Goal: Task Accomplishment & Management: Use online tool/utility

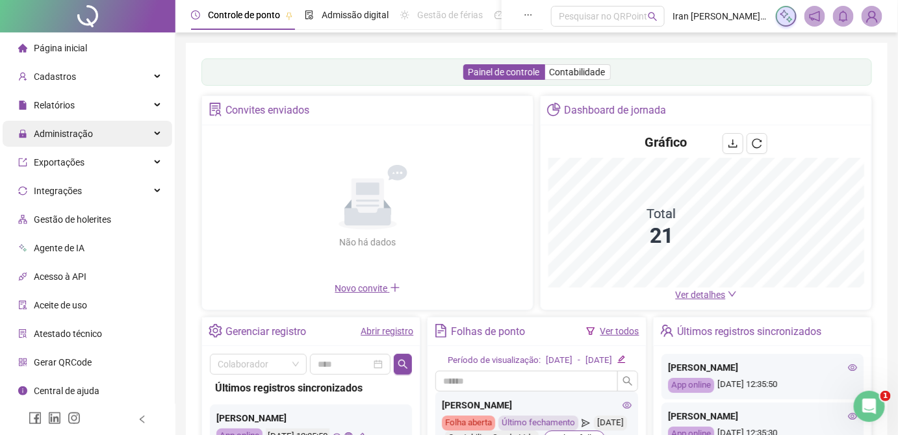
click at [97, 137] on div "Administração" at bounding box center [88, 134] width 170 height 26
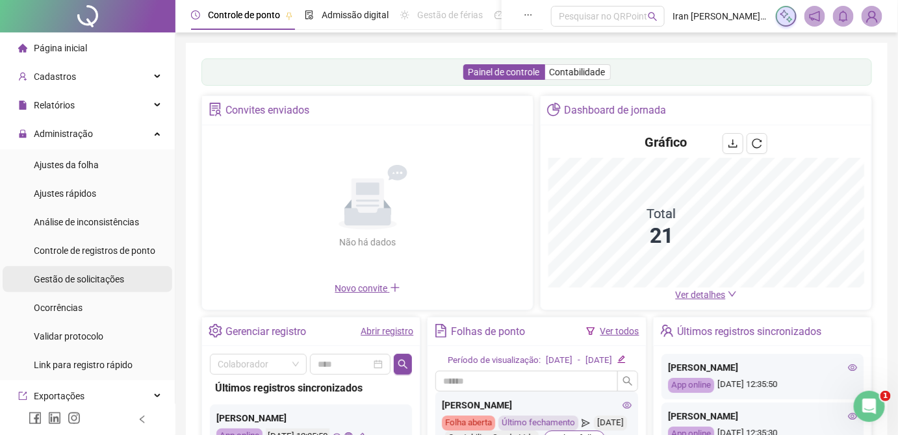
click at [86, 279] on span "Gestão de solicitações" at bounding box center [79, 279] width 90 height 10
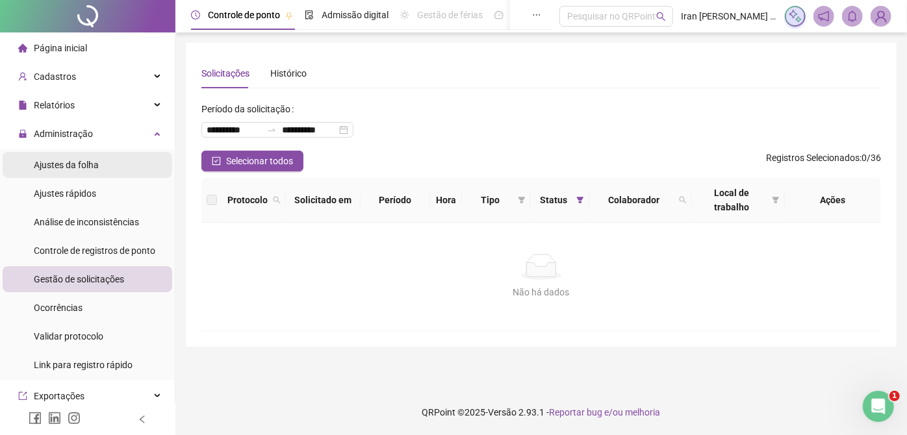
click at [81, 165] on span "Ajustes da folha" at bounding box center [66, 165] width 65 height 10
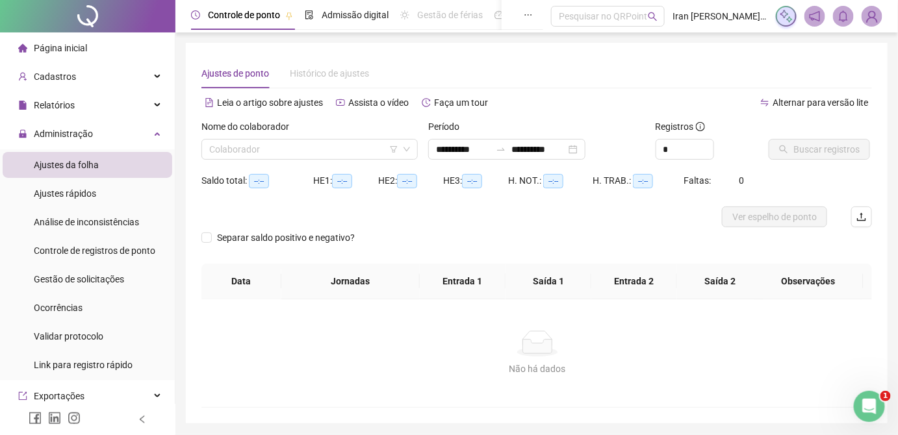
type input "**********"
click at [334, 155] on input "search" at bounding box center [303, 149] width 189 height 19
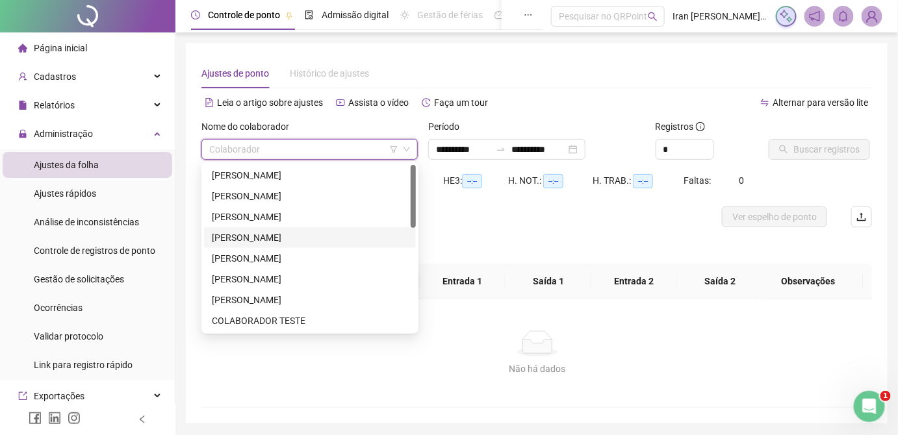
click at [279, 235] on div "[PERSON_NAME]" at bounding box center [310, 238] width 196 height 14
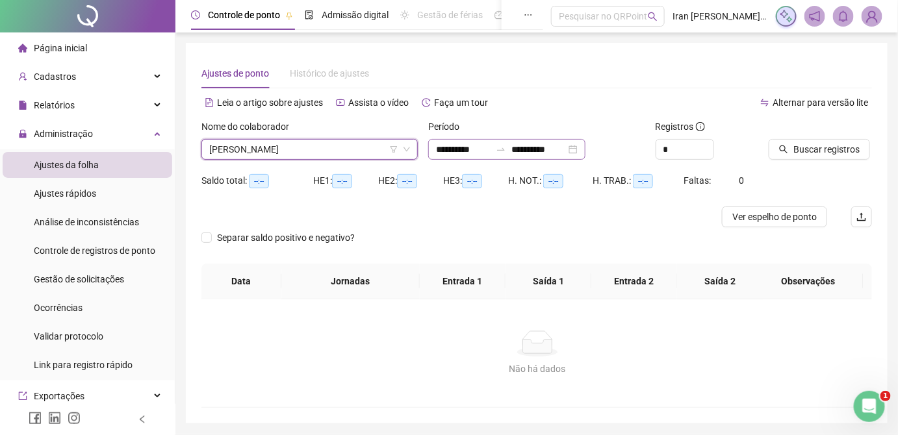
click at [506, 149] on icon "swap-right" at bounding box center [501, 149] width 10 height 10
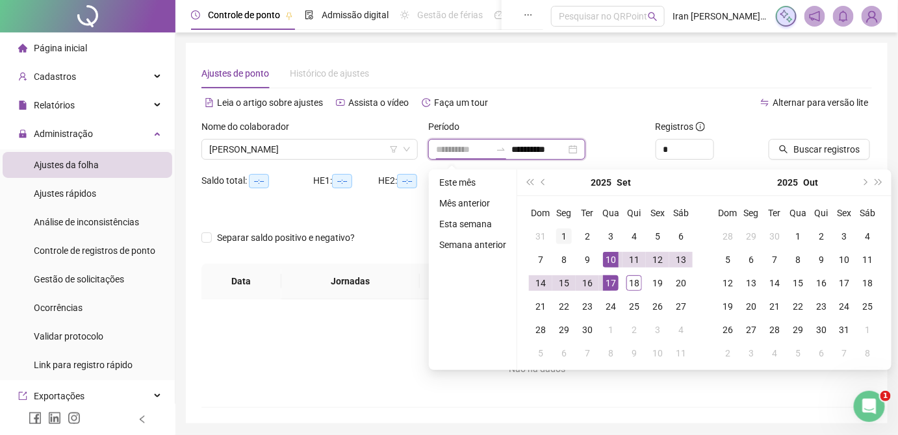
type input "**********"
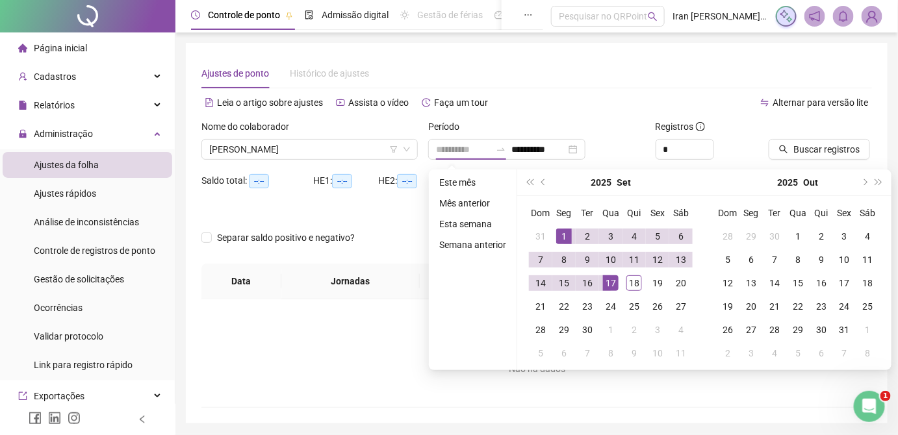
click at [569, 234] on div "1" at bounding box center [564, 237] width 16 height 16
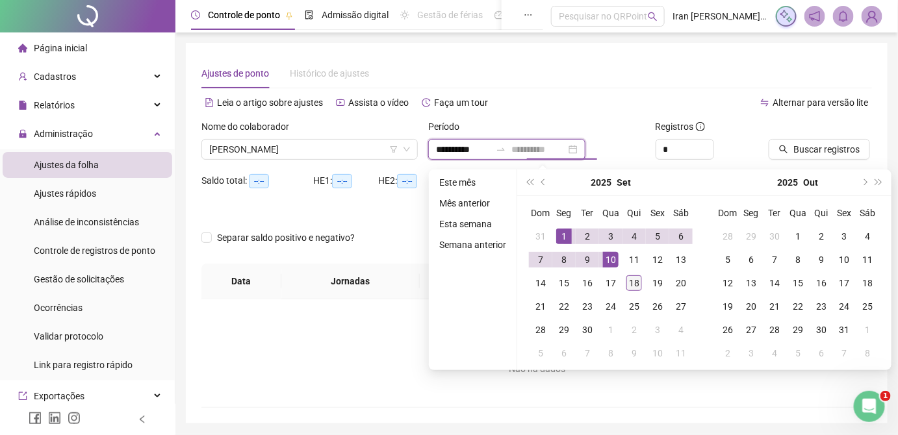
type input "**********"
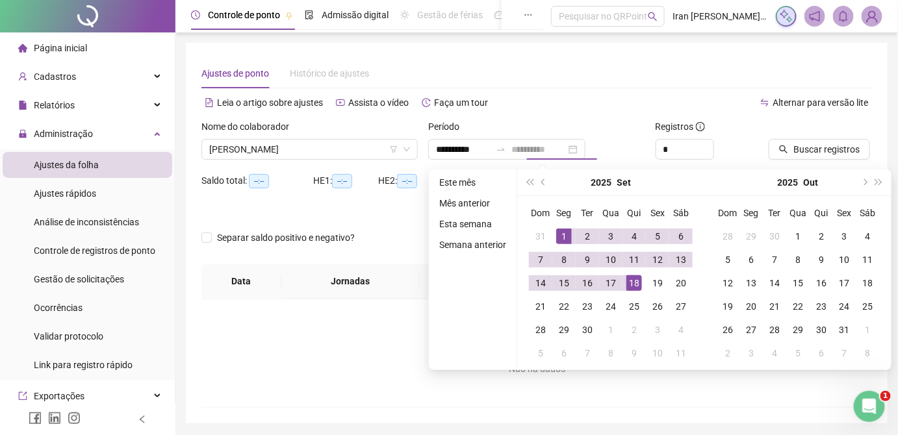
click at [630, 283] on div "18" at bounding box center [634, 284] width 16 height 16
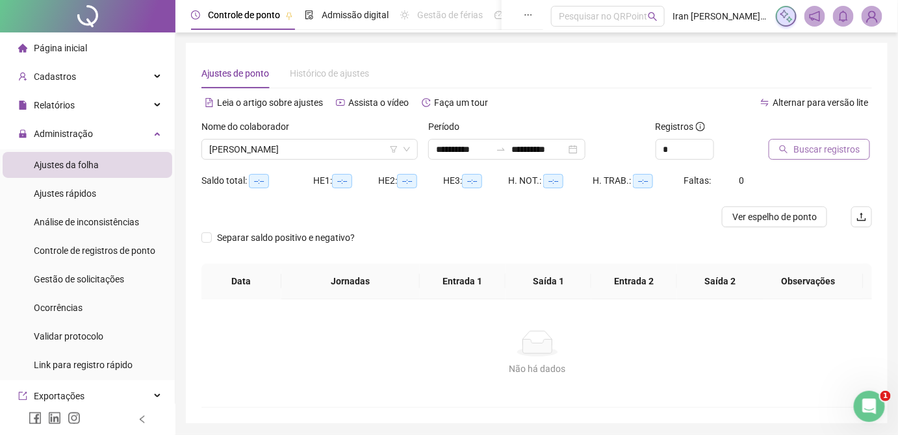
click at [828, 146] on span "Buscar registros" at bounding box center [826, 149] width 66 height 14
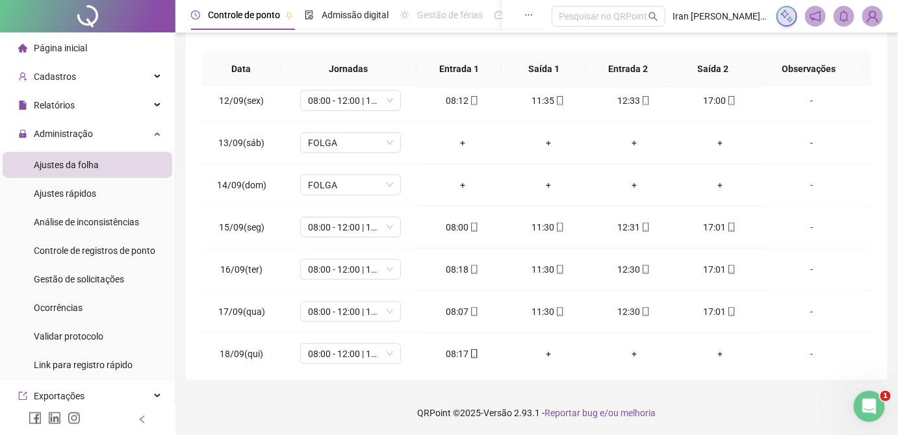
scroll to position [480, 0]
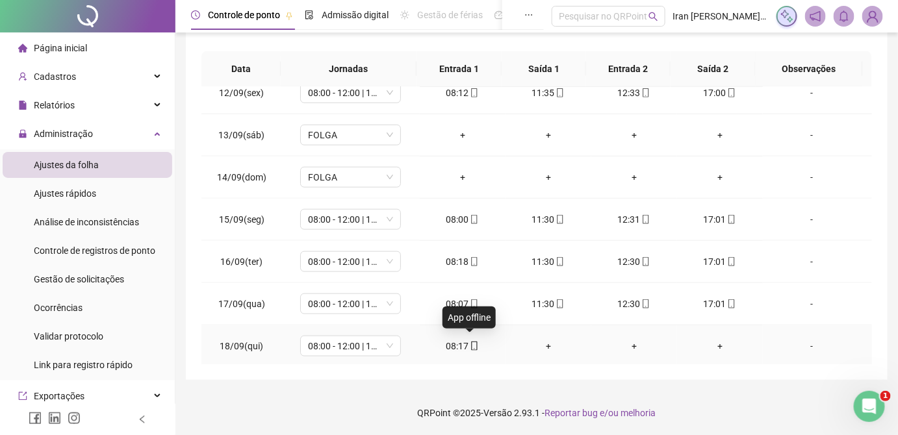
click at [470, 346] on icon "mobile" at bounding box center [474, 346] width 9 height 9
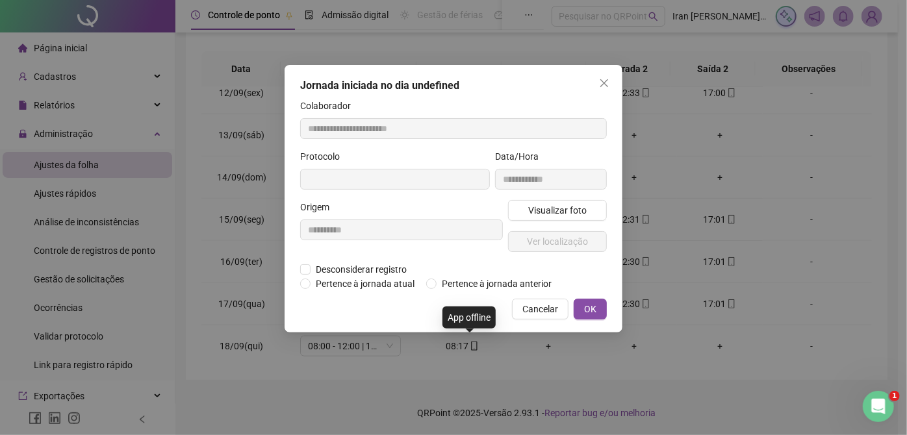
type input "**********"
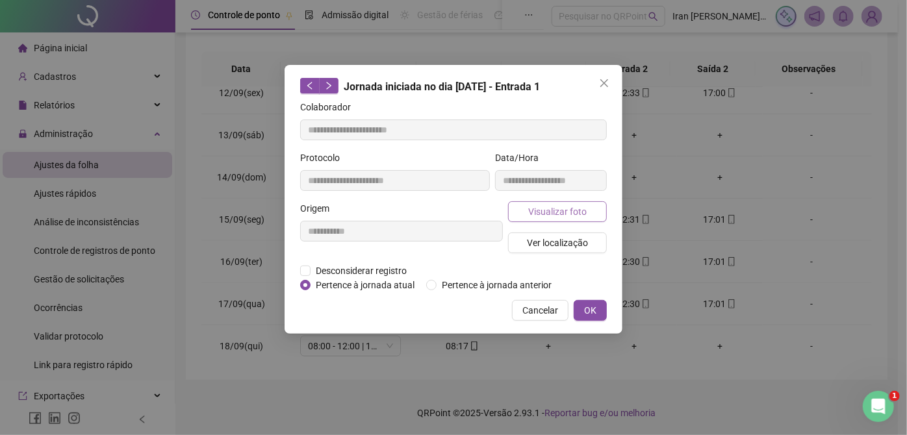
click at [550, 205] on span "Visualizar foto" at bounding box center [557, 212] width 58 height 14
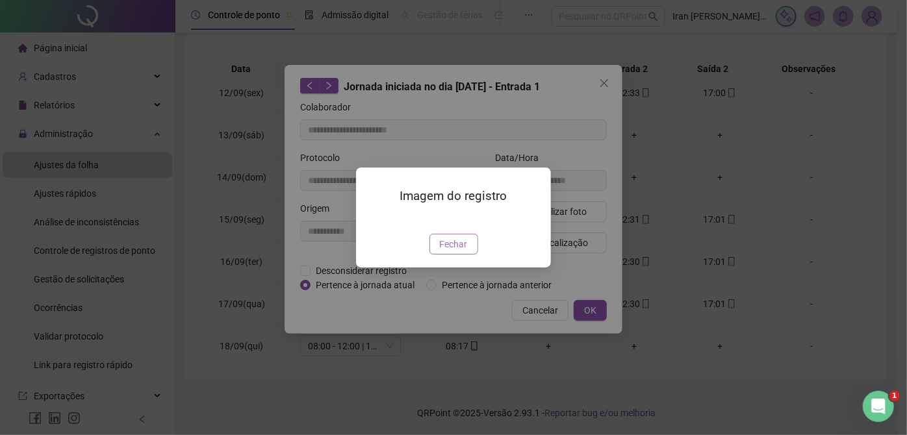
click at [450, 251] on span "Fechar" at bounding box center [454, 244] width 28 height 14
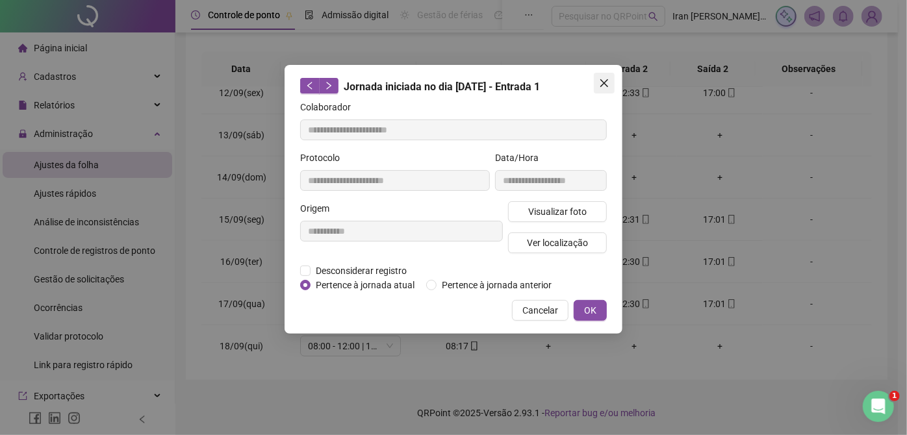
click at [605, 88] on button "Close" at bounding box center [604, 83] width 21 height 21
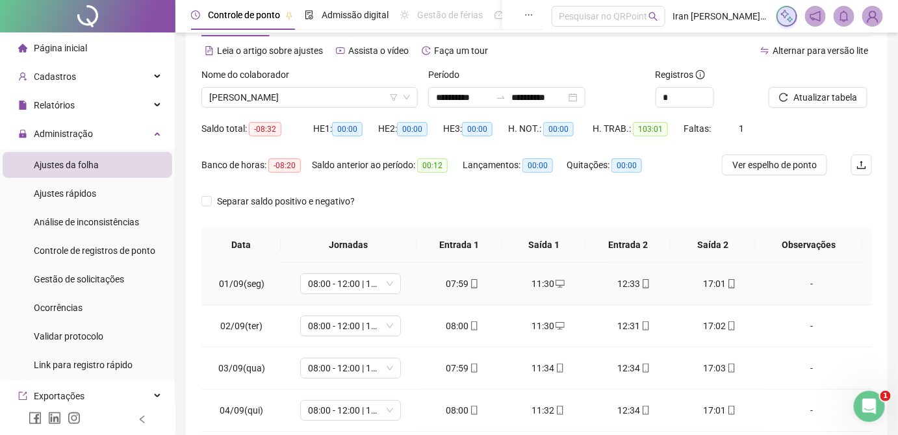
scroll to position [51, 0]
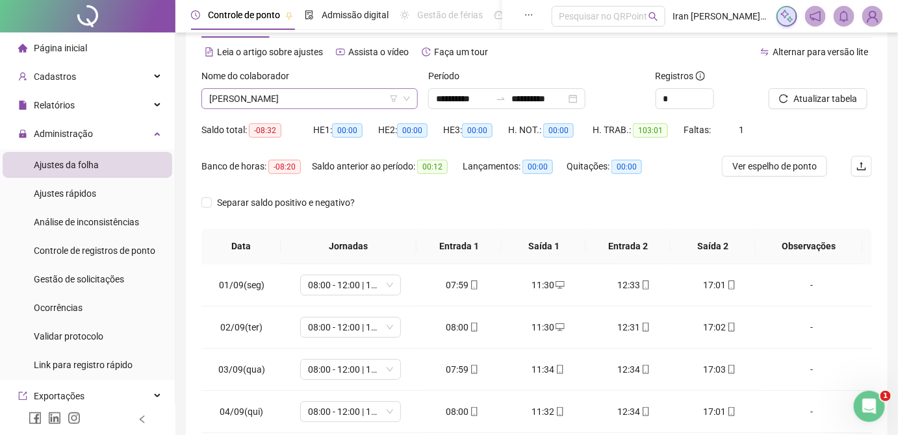
click at [316, 102] on span "[PERSON_NAME]" at bounding box center [309, 98] width 201 height 19
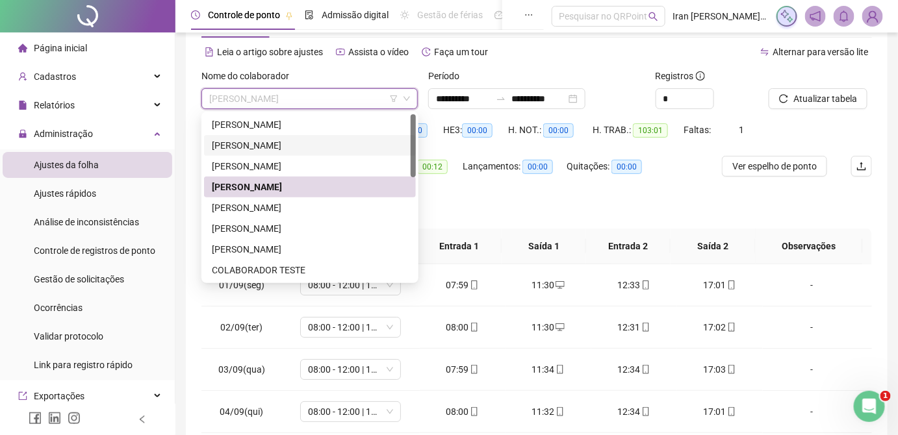
click at [274, 143] on div "[PERSON_NAME]" at bounding box center [310, 145] width 196 height 14
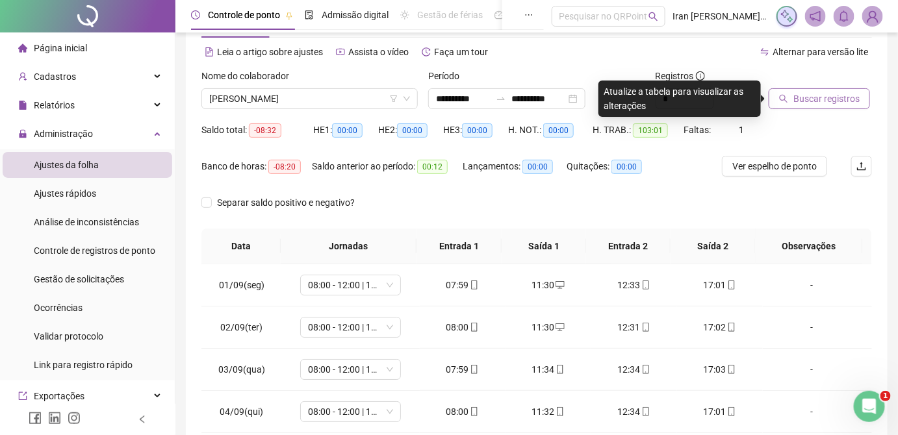
click at [793, 96] on button "Buscar registros" at bounding box center [819, 98] width 101 height 21
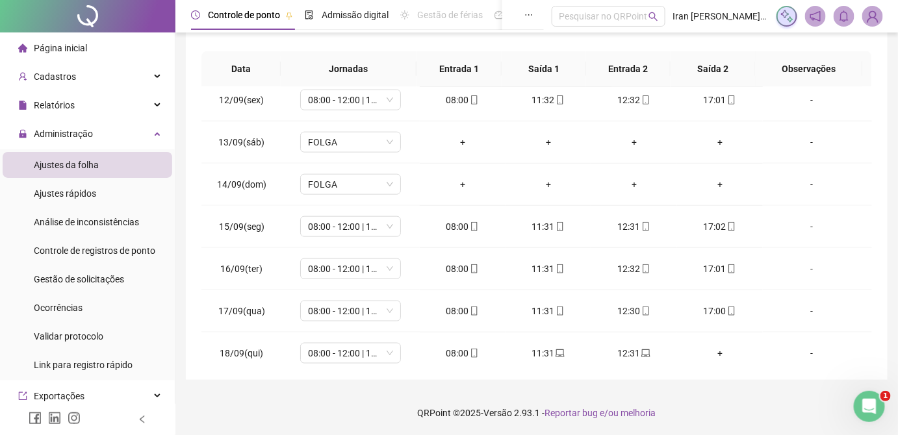
scroll to position [480, 0]
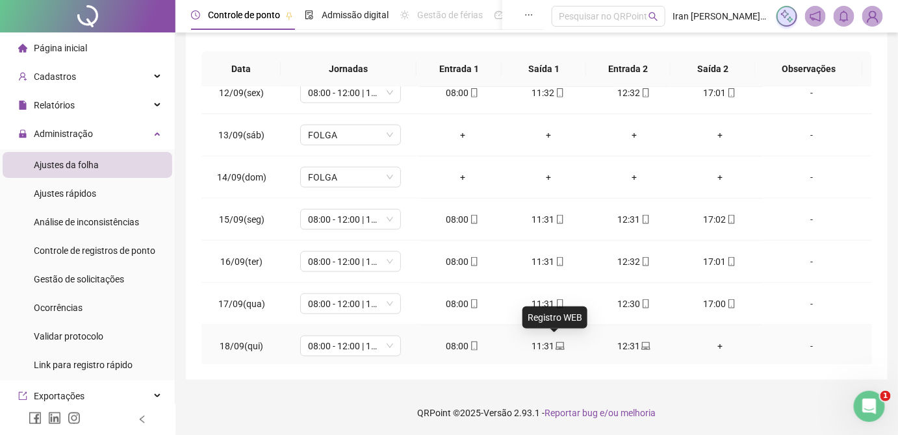
click at [556, 342] on icon "laptop" at bounding box center [560, 346] width 9 height 9
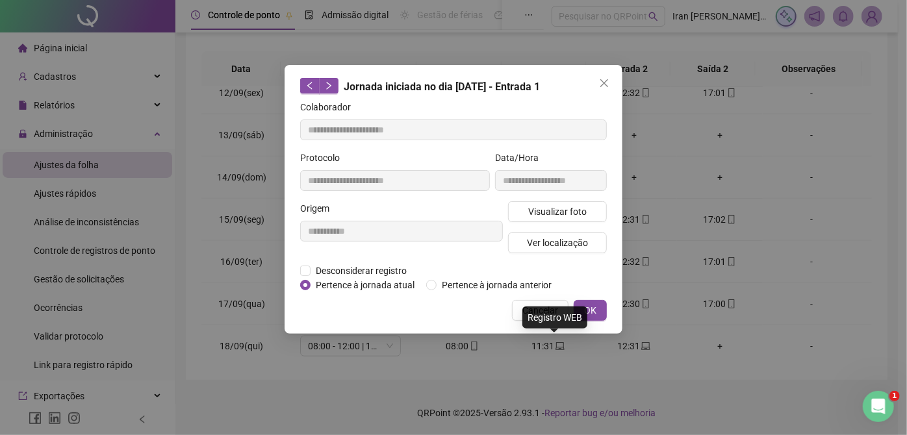
type input "**********"
click at [537, 246] on span "Ver localização" at bounding box center [557, 243] width 61 height 14
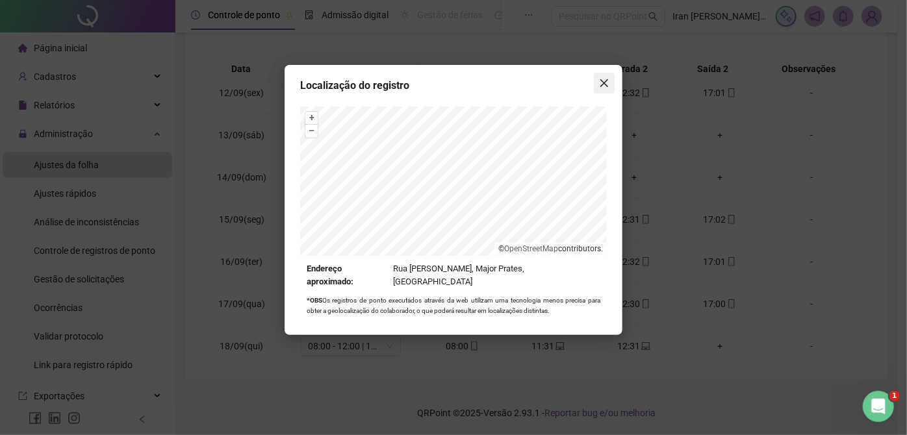
click at [601, 84] on icon "close" at bounding box center [604, 83] width 10 height 10
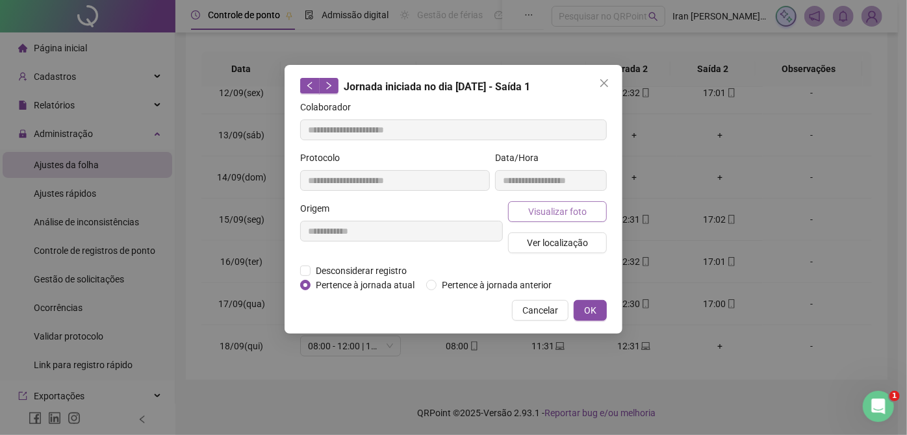
click at [554, 207] on span "Visualizar foto" at bounding box center [557, 212] width 58 height 14
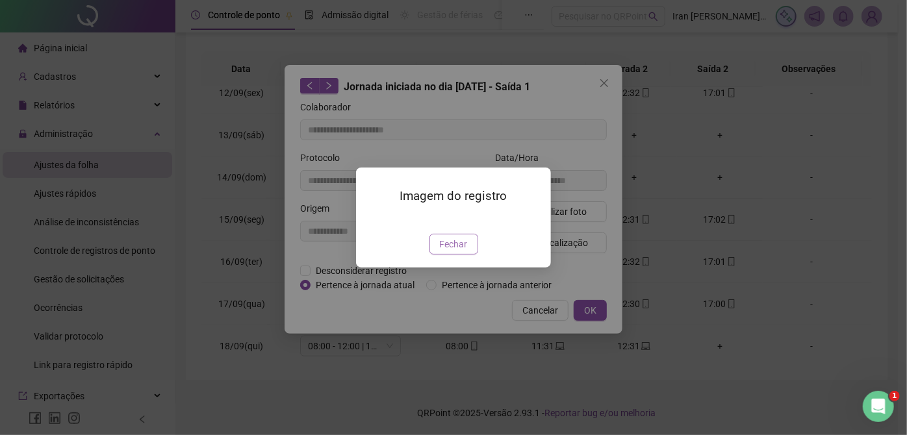
click at [456, 251] on span "Fechar" at bounding box center [454, 244] width 28 height 14
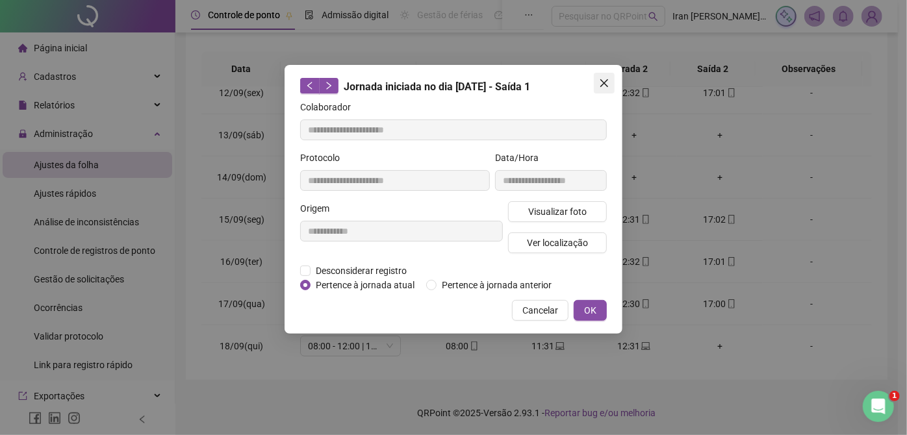
click at [604, 79] on icon "close" at bounding box center [604, 83] width 10 height 10
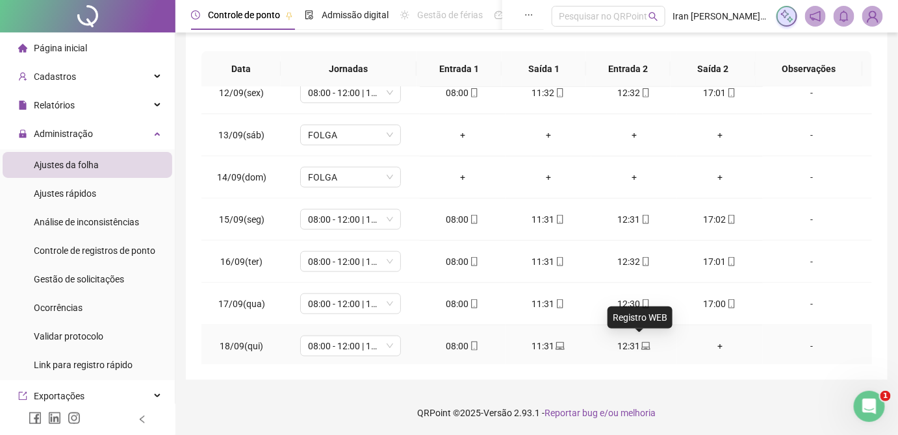
click at [642, 346] on icon "laptop" at bounding box center [645, 346] width 9 height 9
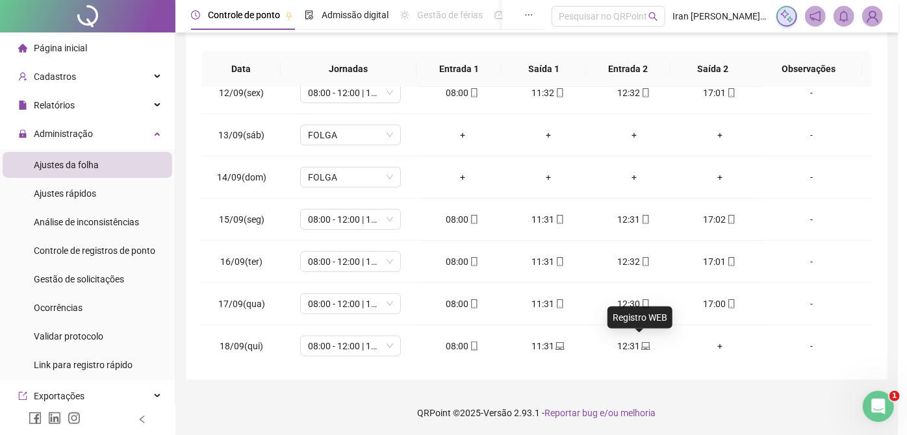
type input "**********"
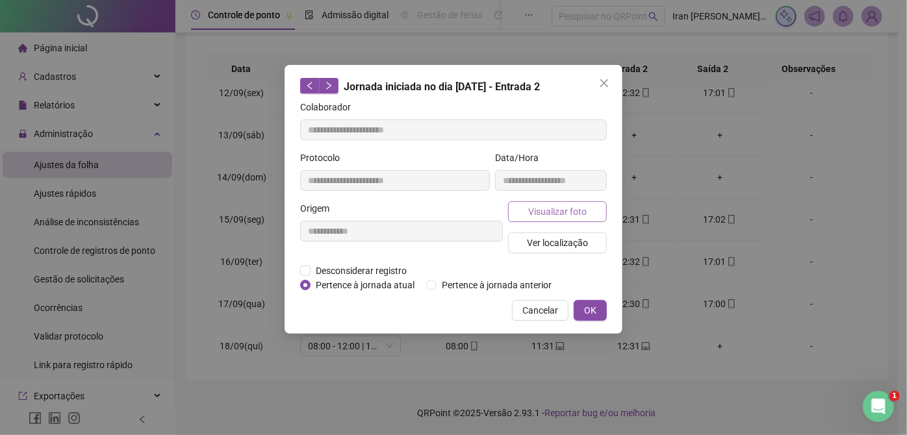
click at [559, 209] on span "Visualizar foto" at bounding box center [557, 212] width 58 height 14
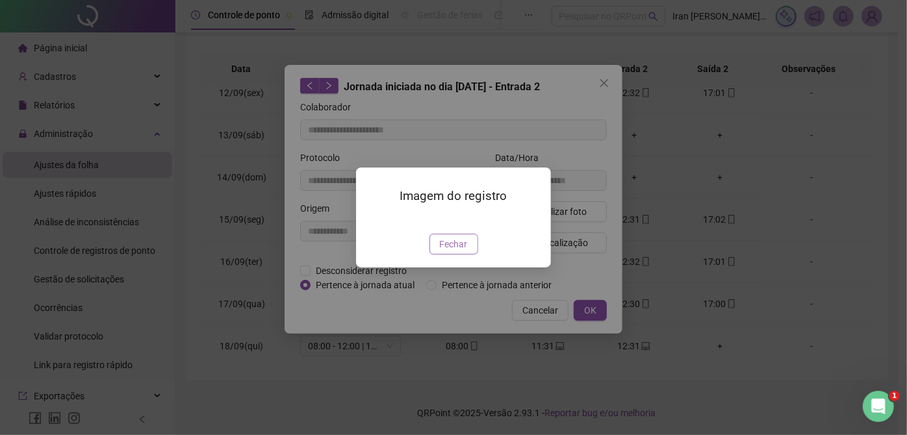
click at [448, 251] on span "Fechar" at bounding box center [454, 244] width 28 height 14
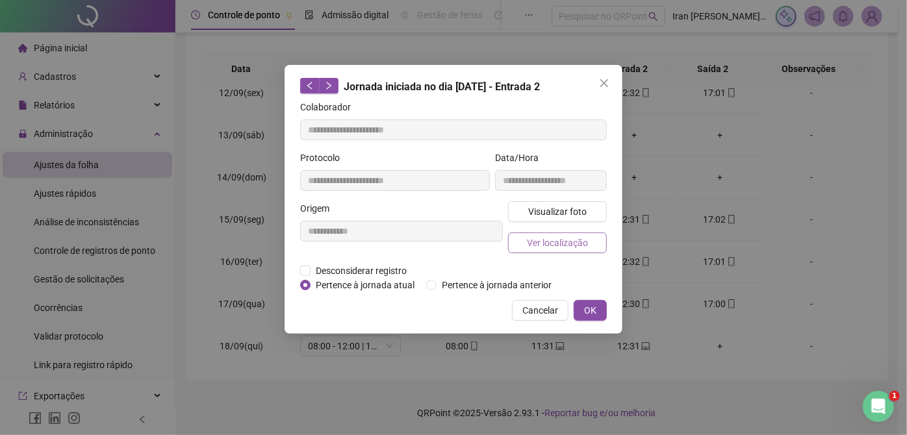
click at [556, 239] on span "Ver localização" at bounding box center [557, 243] width 61 height 14
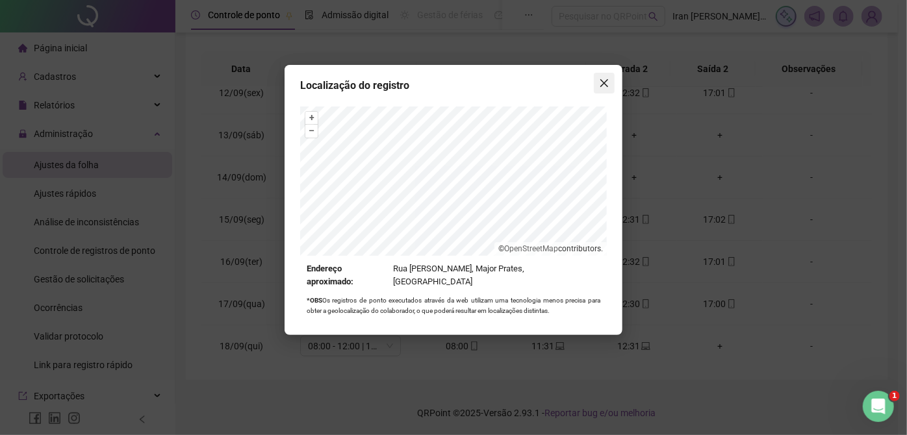
click at [599, 80] on icon "close" at bounding box center [604, 83] width 10 height 10
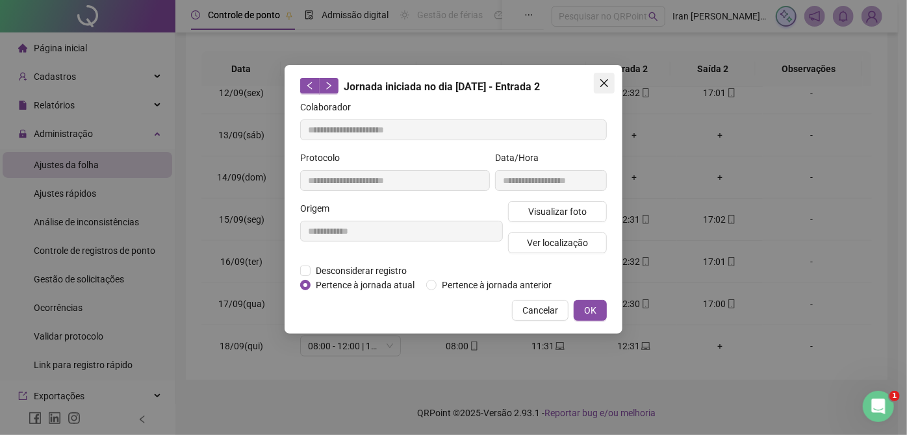
click at [608, 83] on icon "close" at bounding box center [604, 83] width 10 height 10
